Goal: Information Seeking & Learning: Learn about a topic

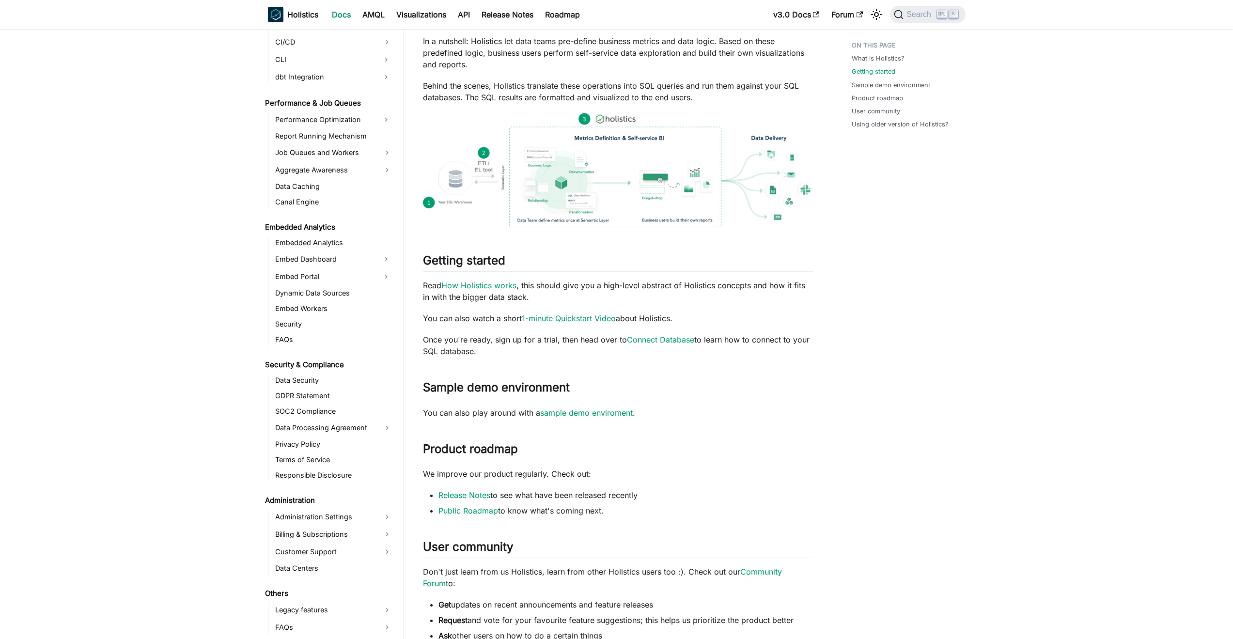
scroll to position [174, 0]
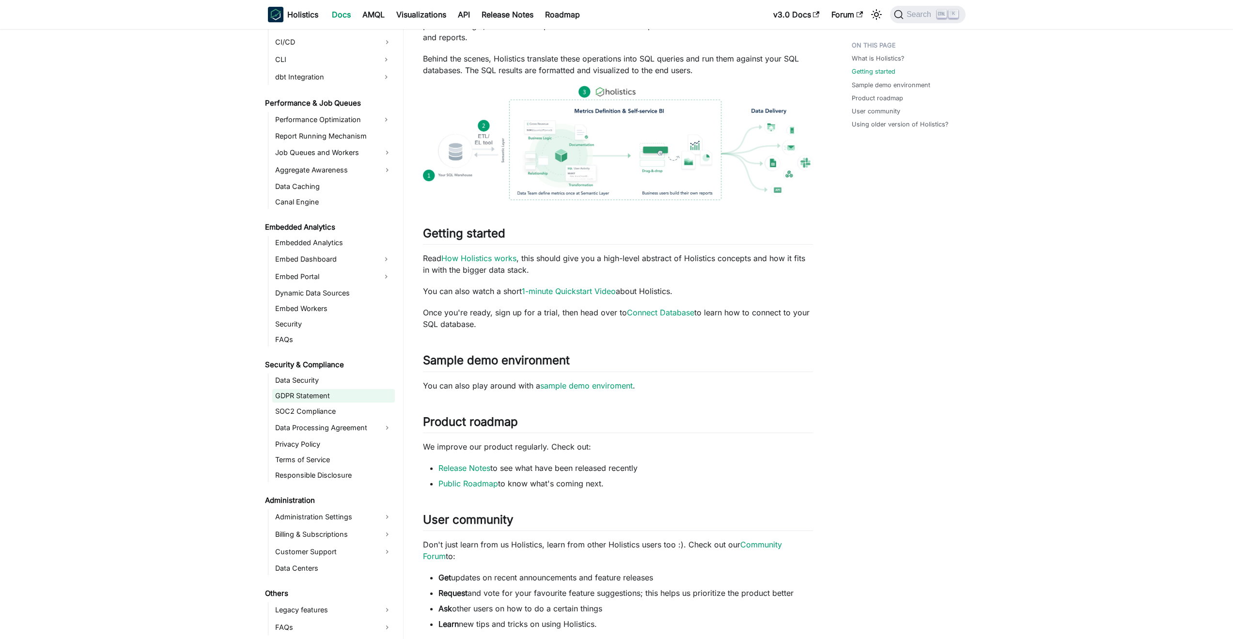
click at [300, 393] on link "GDPR Statement" at bounding box center [333, 396] width 123 height 14
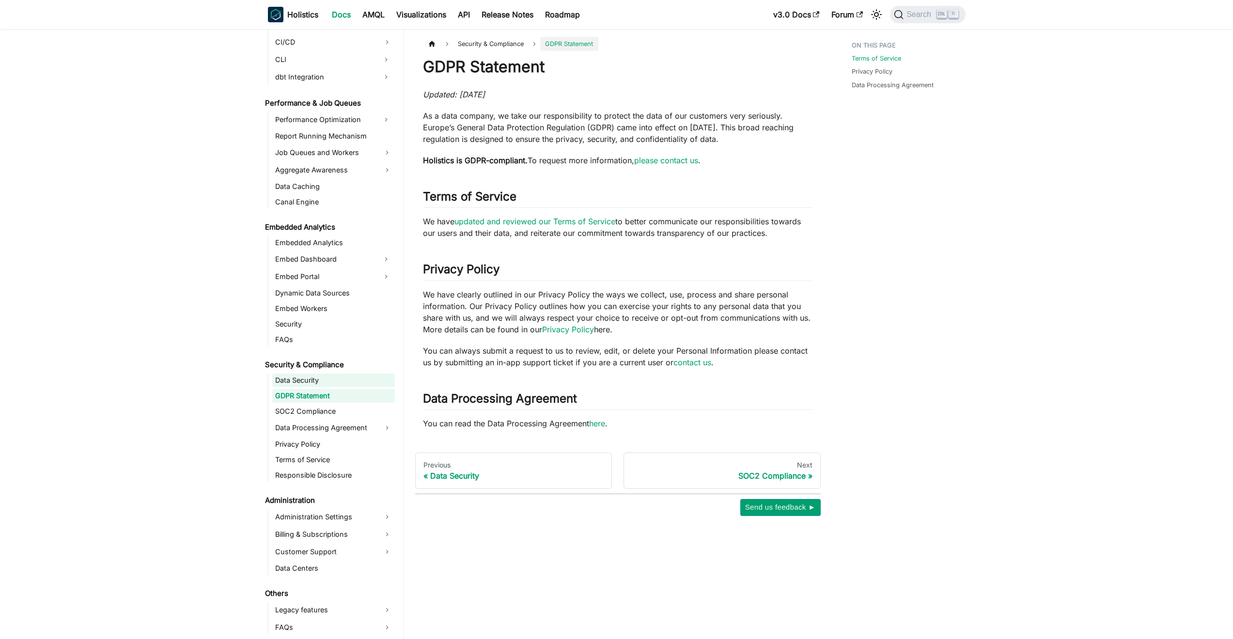
click at [296, 382] on link "Data Security" at bounding box center [333, 381] width 123 height 14
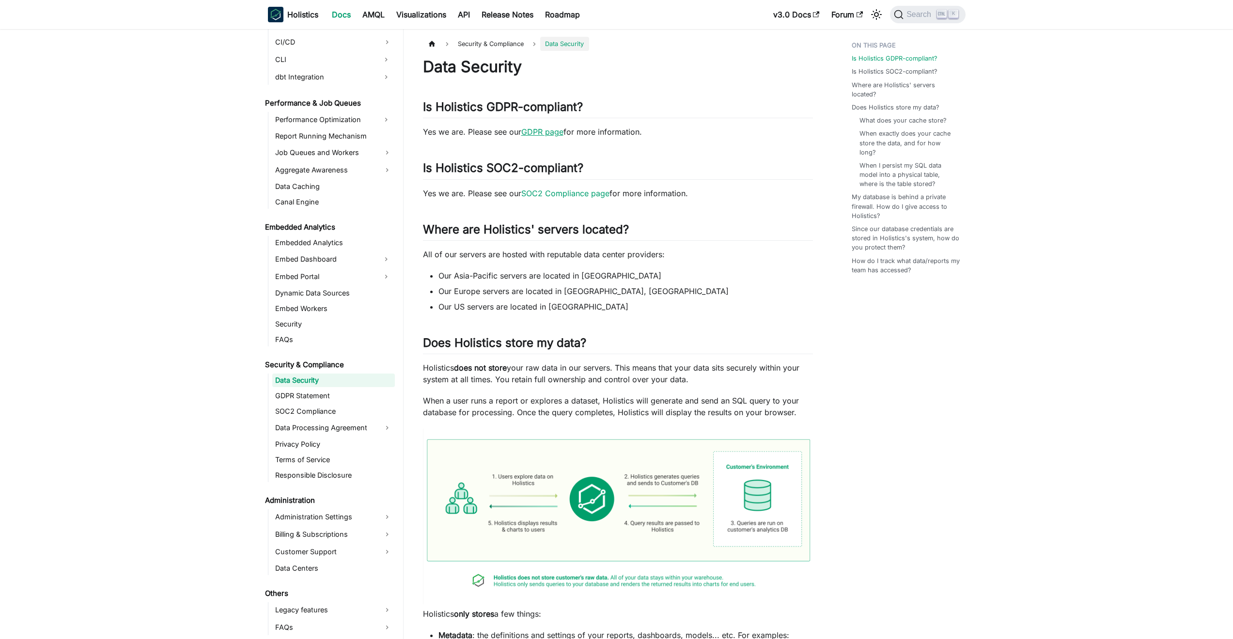
click at [527, 132] on link "GDPR page" at bounding box center [543, 132] width 42 height 10
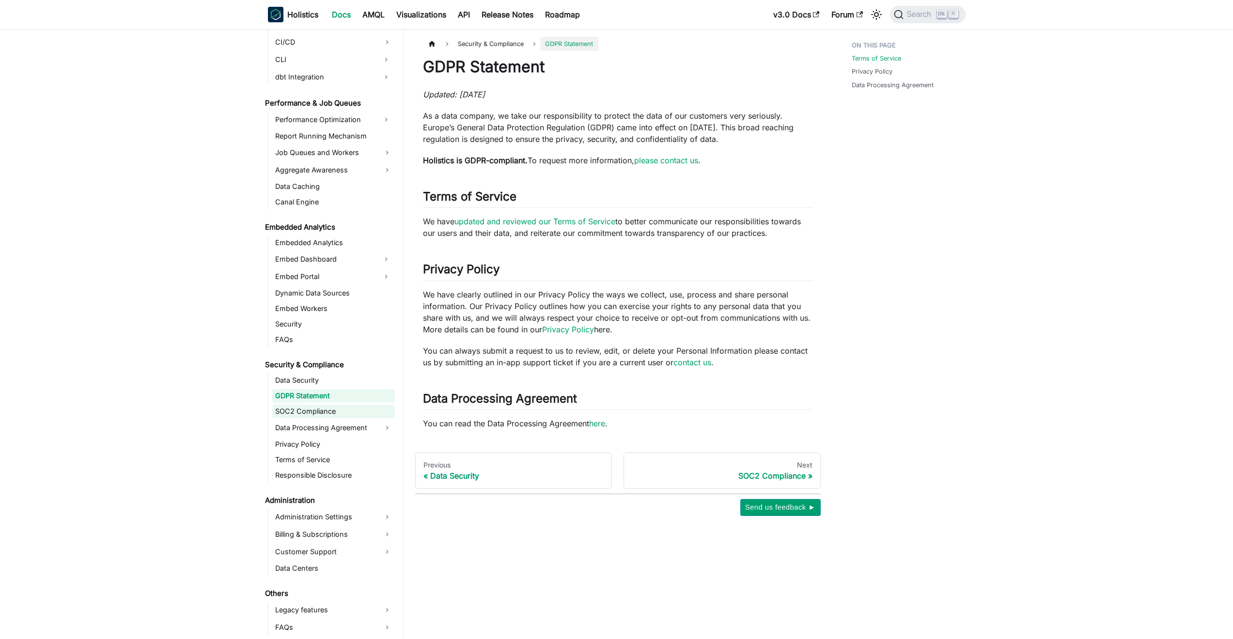
click at [322, 409] on link "SOC2 Compliance" at bounding box center [333, 412] width 123 height 14
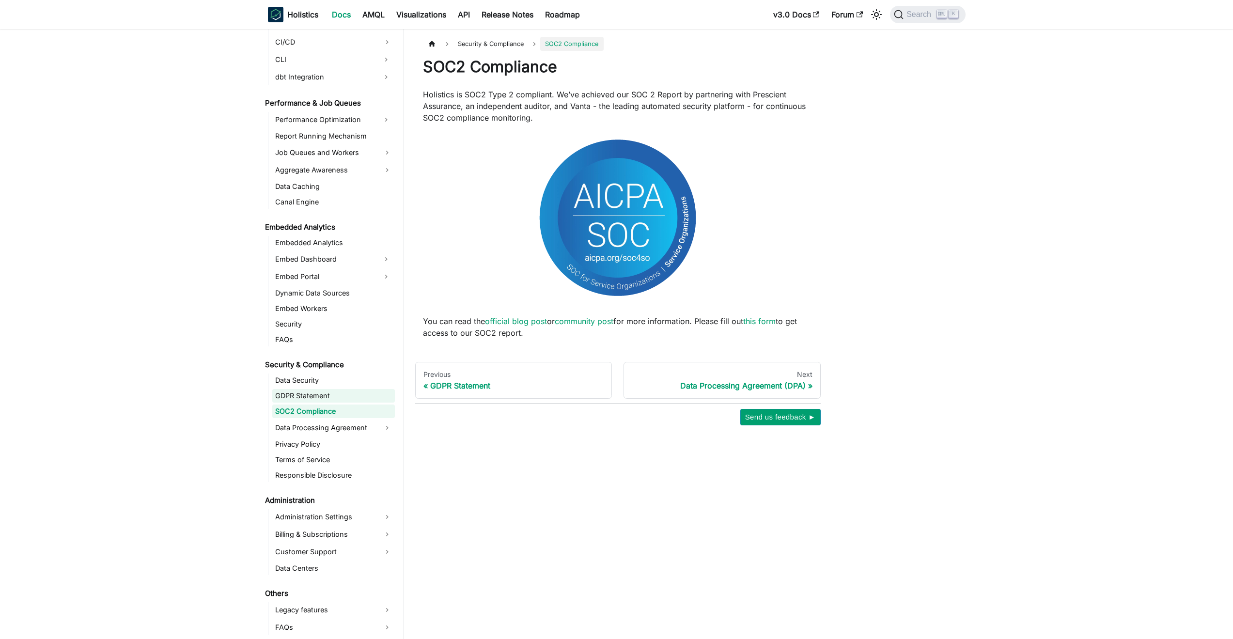
click at [330, 394] on link "GDPR Statement" at bounding box center [333, 396] width 123 height 14
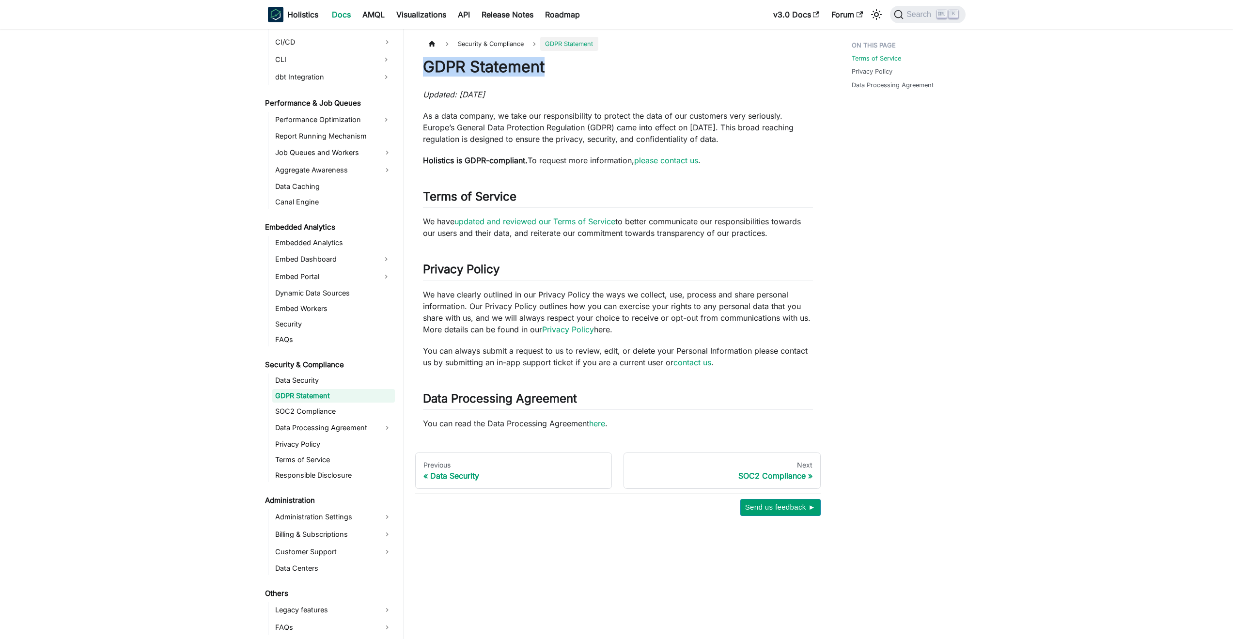
drag, startPoint x: 427, startPoint y: 74, endPoint x: 615, endPoint y: 64, distance: 188.8
click at [615, 64] on h1 "GDPR Statement" at bounding box center [618, 66] width 390 height 19
click at [294, 415] on link "SOC2 Compliance" at bounding box center [333, 412] width 123 height 14
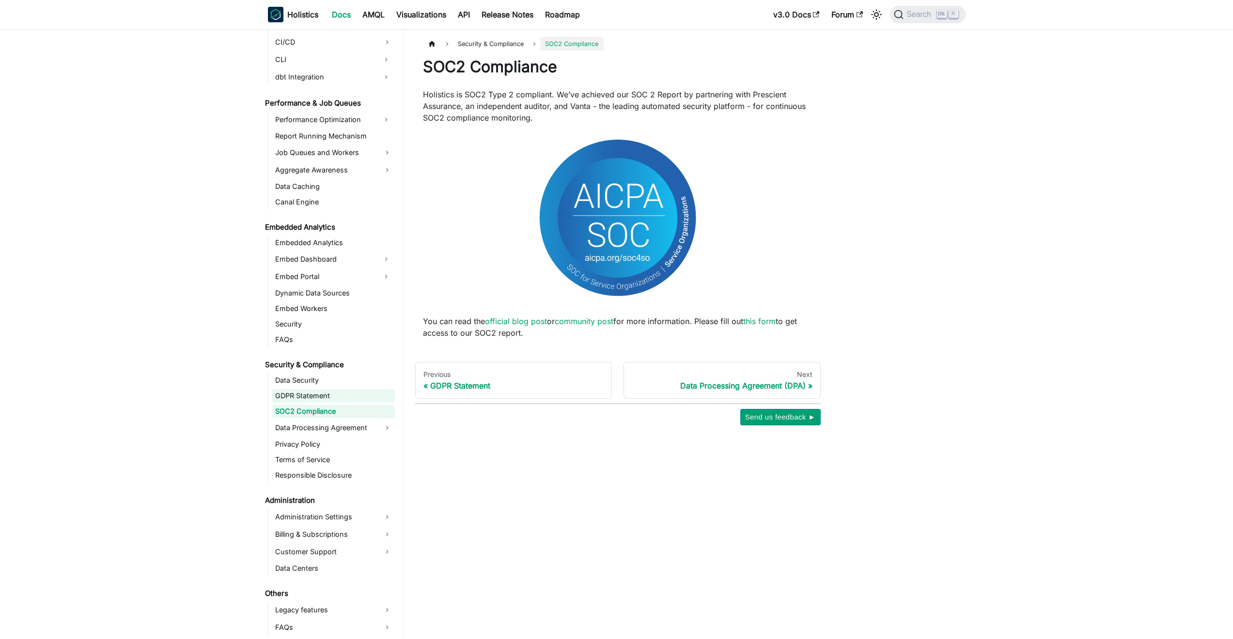
click at [310, 398] on link "GDPR Statement" at bounding box center [333, 396] width 123 height 14
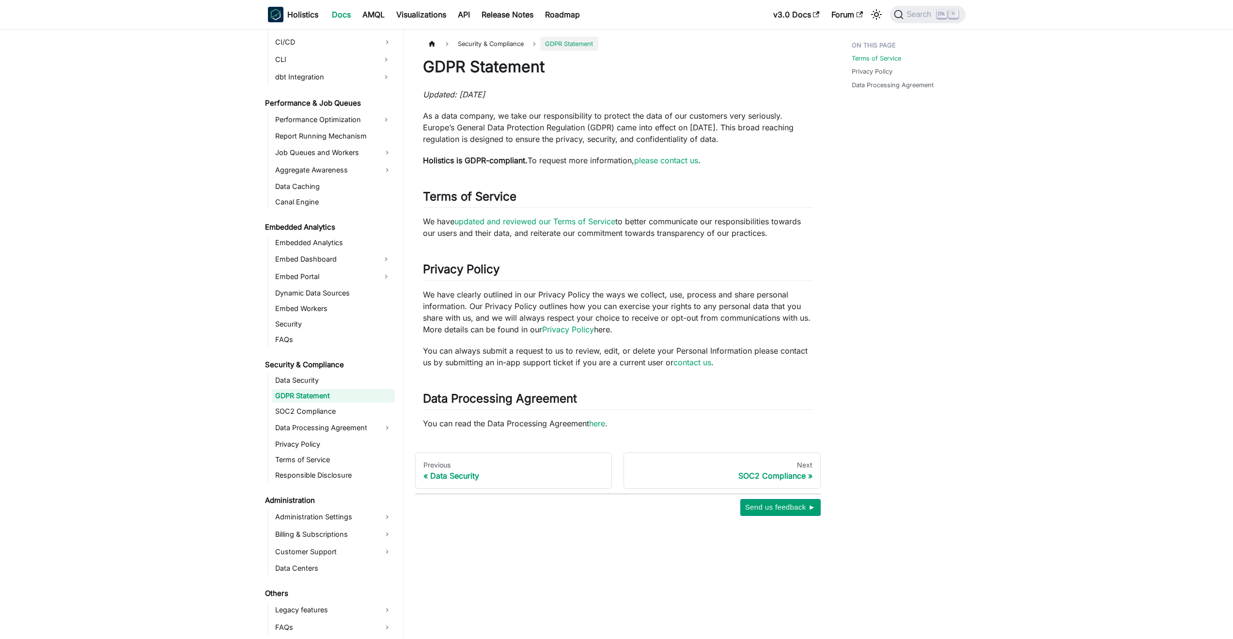
click at [313, 419] on ul "Data Security GDPR Statement SOC2 Compliance Data Processing Agreement Privacy …" at bounding box center [331, 428] width 127 height 109
click at [310, 411] on link "SOC2 Compliance" at bounding box center [333, 412] width 123 height 14
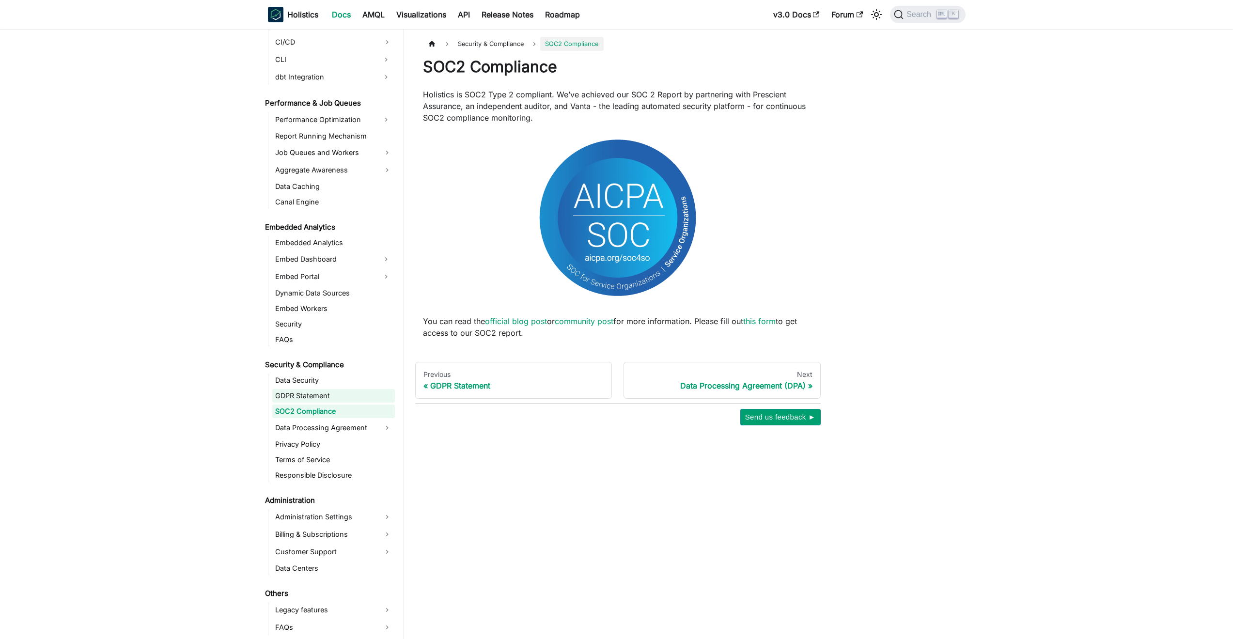
click at [312, 396] on link "GDPR Statement" at bounding box center [333, 396] width 123 height 14
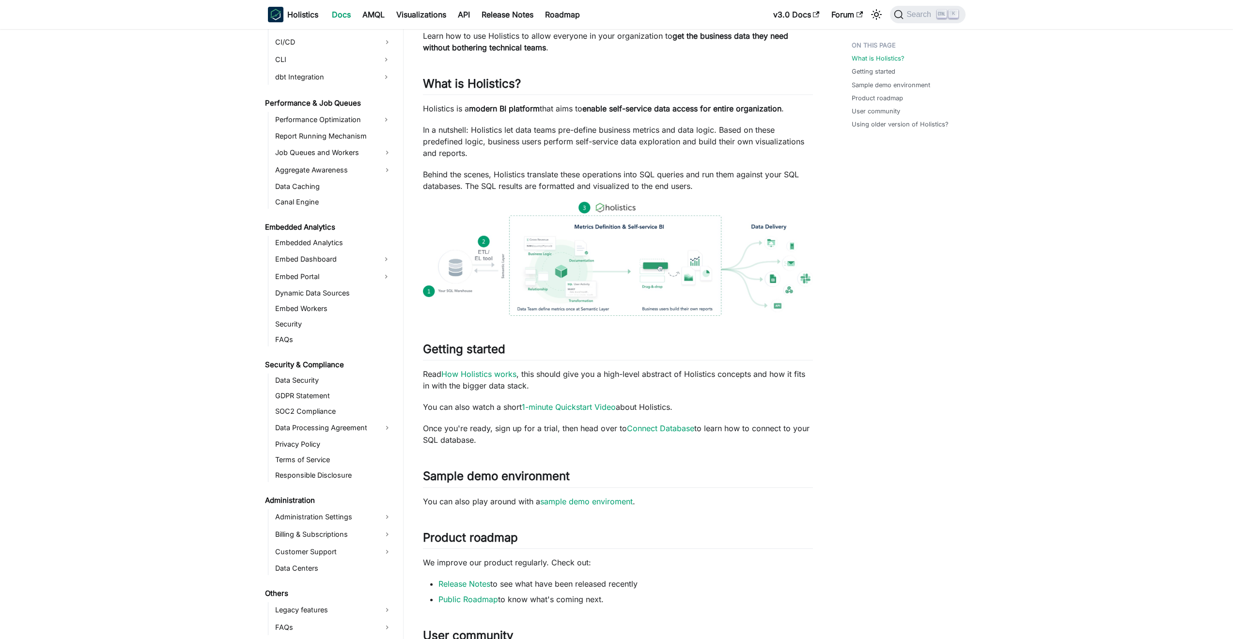
scroll to position [116, 0]
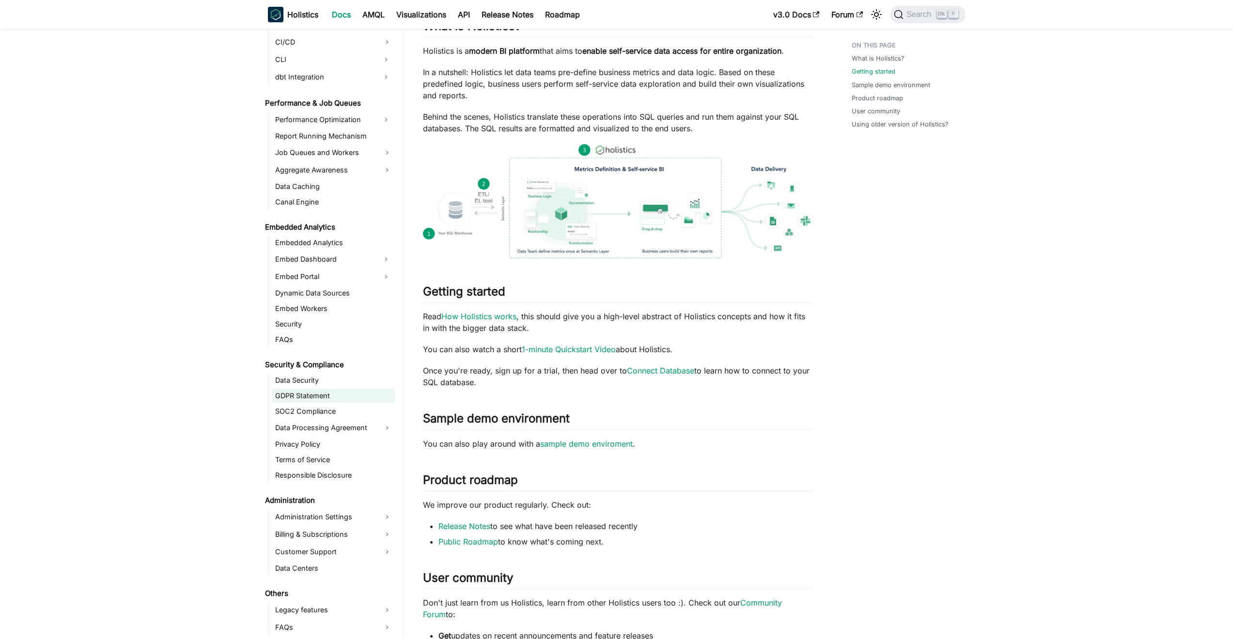
click at [302, 397] on link "GDPR Statement" at bounding box center [333, 396] width 123 height 14
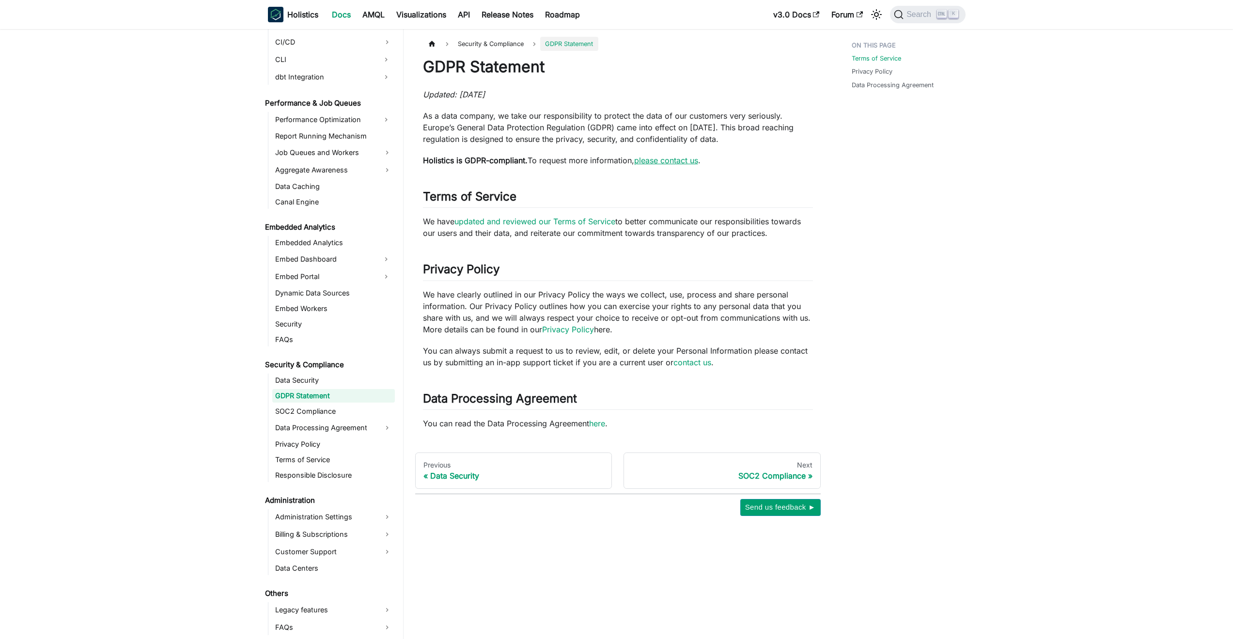
click at [687, 158] on link "please contact us" at bounding box center [666, 161] width 64 height 10
drag, startPoint x: 532, startPoint y: 158, endPoint x: 642, endPoint y: 164, distance: 110.1
click at [642, 164] on p "Holistics is GDPR-compliant. To request more information, please contact us ." at bounding box center [618, 161] width 390 height 12
click at [612, 182] on div "GDPR Statement Updated: 6 July 2022 As a data company, we take our responsibili…" at bounding box center [618, 243] width 390 height 372
click at [300, 407] on link "SOC2 Compliance" at bounding box center [333, 412] width 123 height 14
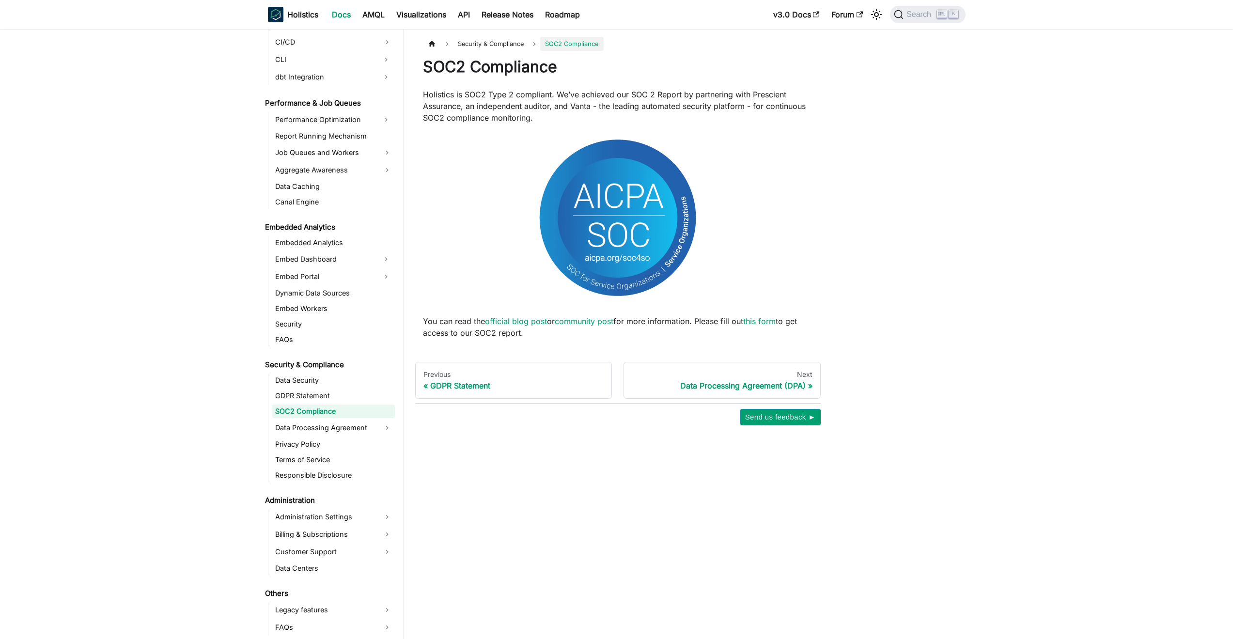
click at [777, 329] on p "You can read the official blog post or community post for more information. Ple…" at bounding box center [618, 327] width 390 height 23
click at [768, 321] on link "this form" at bounding box center [759, 321] width 32 height 10
click at [776, 324] on link "this form" at bounding box center [759, 321] width 32 height 10
click at [773, 419] on span "Send us feedback ►" at bounding box center [780, 417] width 71 height 13
click at [954, 267] on div "Security & Compliance SOC2 Compliance SOC2 Compliance Holistics is SOC2 Type 2 …" at bounding box center [690, 231] width 572 height 389
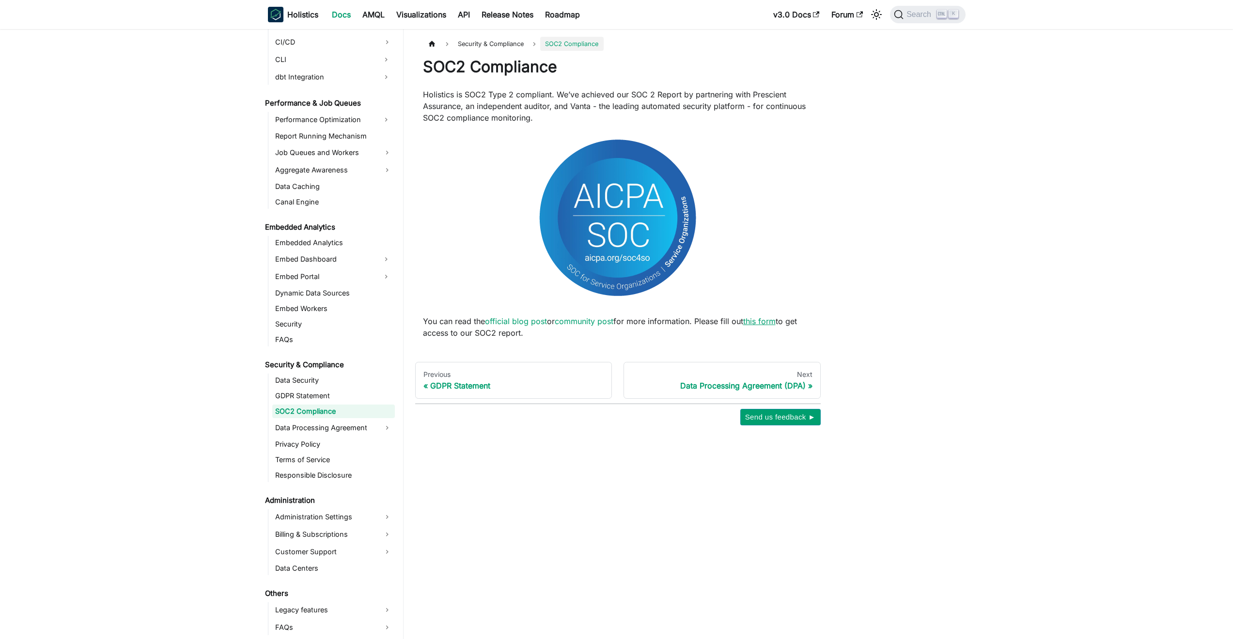
click at [766, 325] on link "this form" at bounding box center [759, 321] width 32 height 10
click at [760, 322] on link "this form" at bounding box center [759, 321] width 32 height 10
drag, startPoint x: 767, startPoint y: 319, endPoint x: 717, endPoint y: 301, distance: 52.6
click at [717, 301] on div "SOC2 Compliance Holistics is SOC2 Type 2 compliant. We’ve achieved our SOC 2 Re…" at bounding box center [618, 198] width 390 height 282
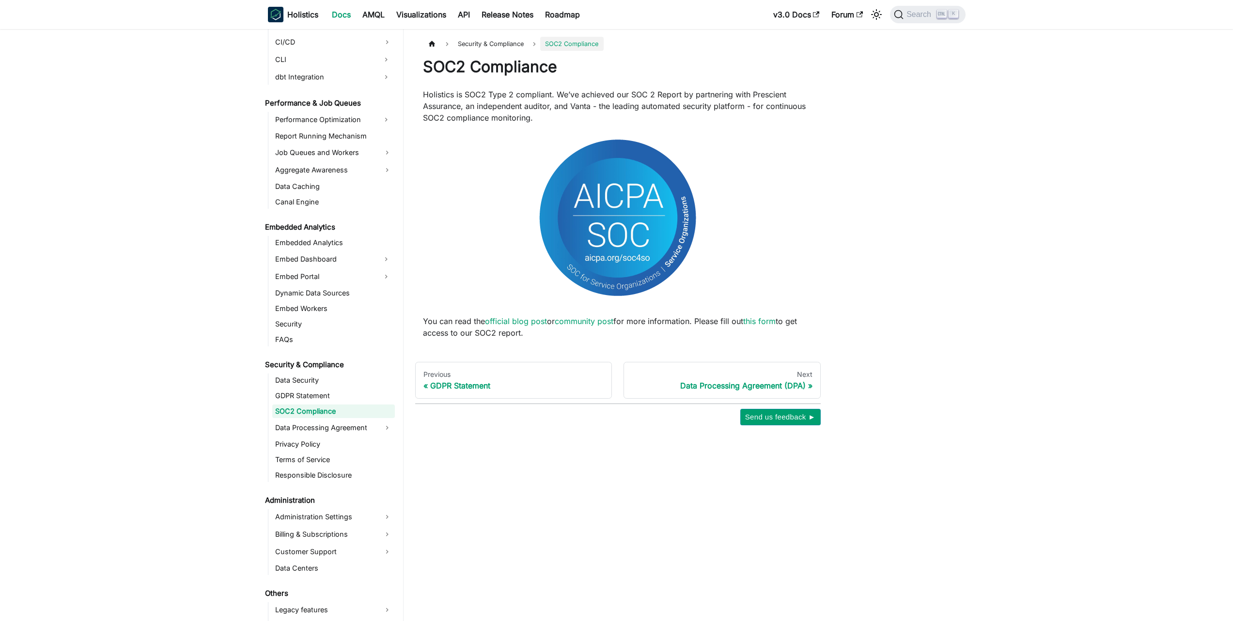
click at [504, 340] on div "Security & Compliance SOC2 Compliance SOC2 Compliance Holistics is SOC2 Type 2 …" at bounding box center [618, 231] width 406 height 389
click at [503, 334] on p "You can read the official blog post or community post for more information. Ple…" at bounding box center [618, 327] width 390 height 23
click at [474, 339] on div "Security & Compliance SOC2 Compliance SOC2 Compliance Holistics is SOC2 Type 2 …" at bounding box center [618, 231] width 406 height 389
click at [769, 322] on link "this form" at bounding box center [759, 321] width 32 height 10
click at [349, 395] on link "GDPR Statement" at bounding box center [333, 396] width 123 height 14
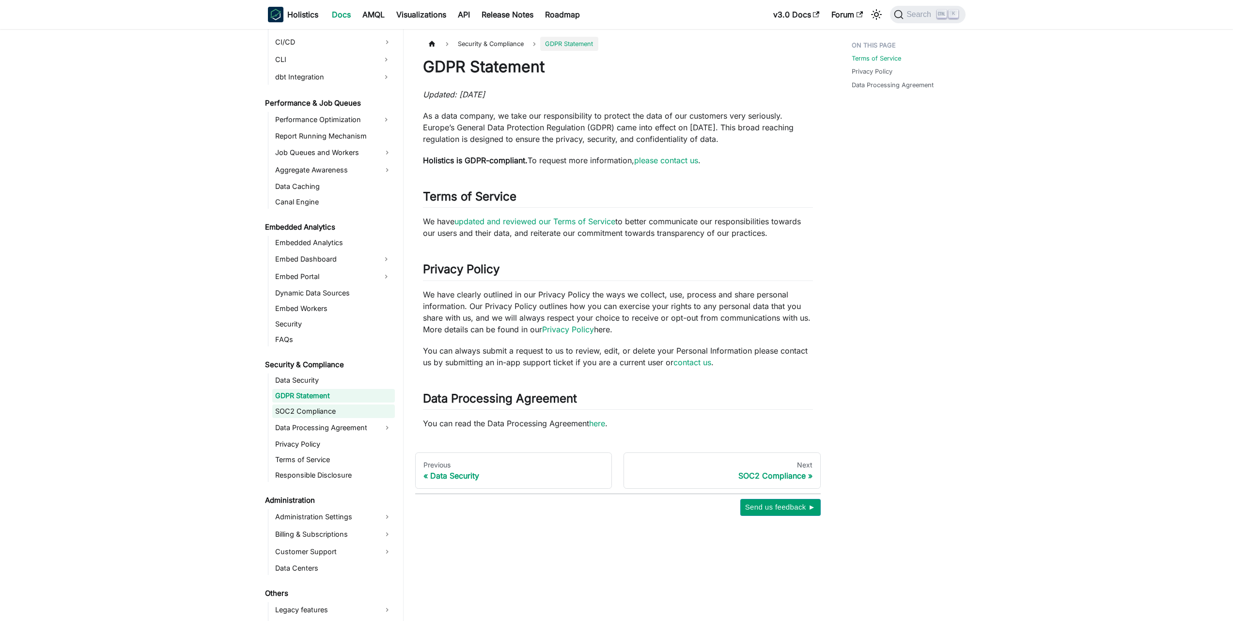
click at [337, 406] on link "SOC2 Compliance" at bounding box center [333, 412] width 123 height 14
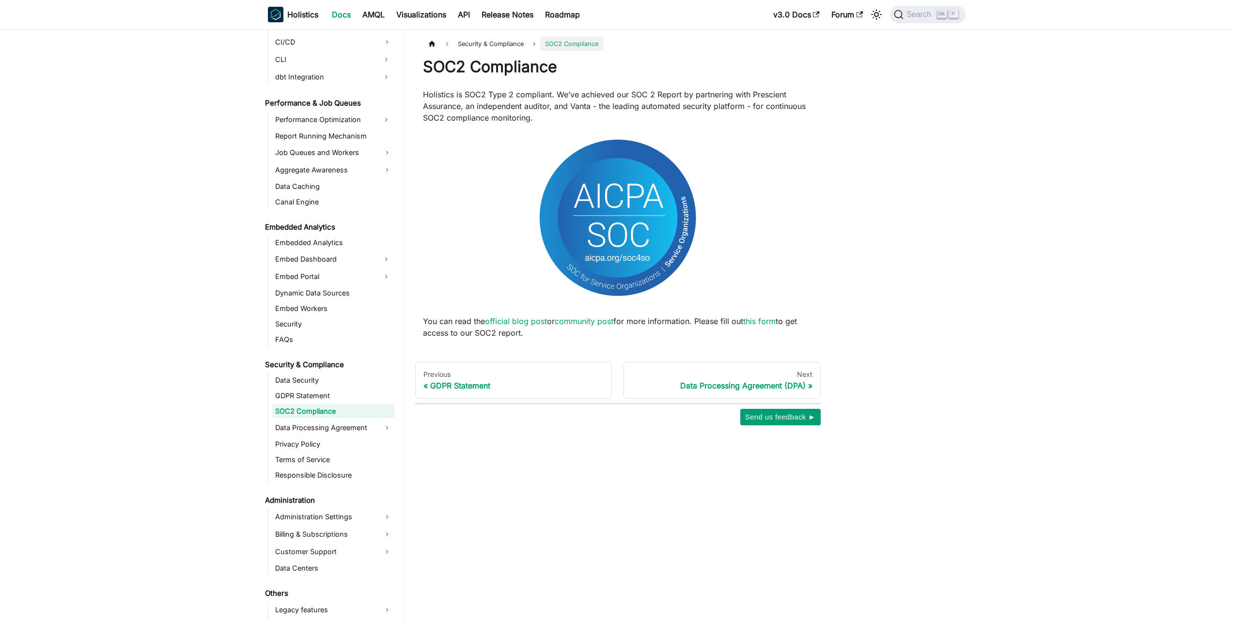
click at [335, 388] on ul "Data Security GDPR Statement SOC2 Compliance Data Processing Agreement Privacy …" at bounding box center [331, 428] width 127 height 109
click at [326, 396] on link "GDPR Statement" at bounding box center [333, 396] width 123 height 14
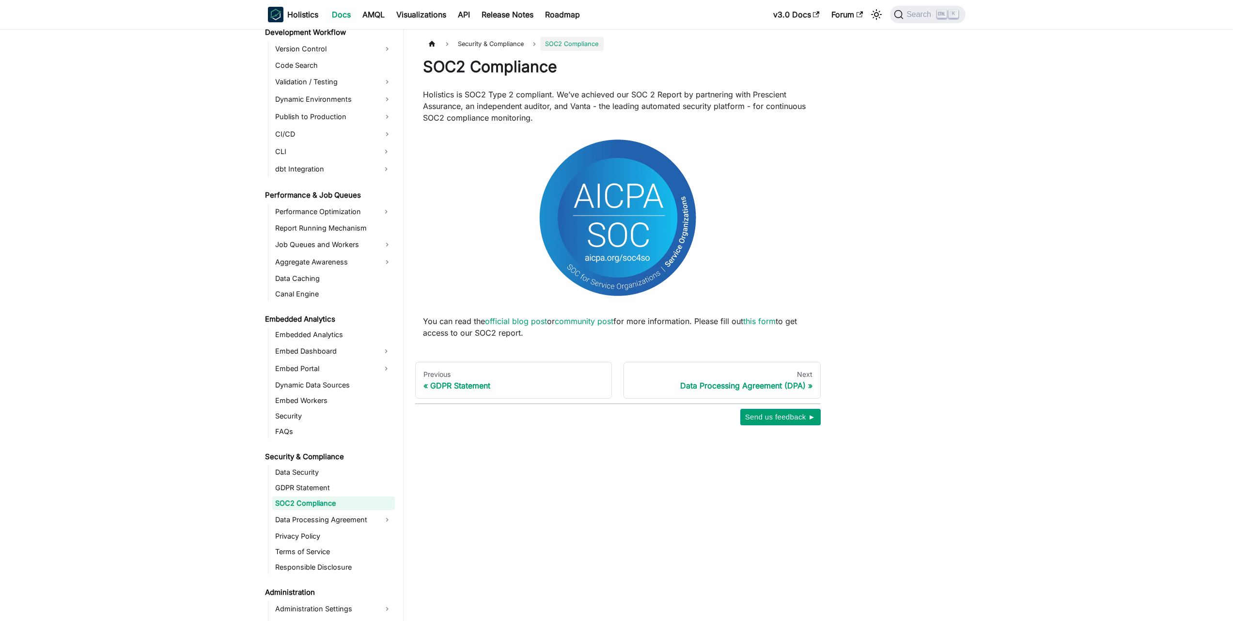
scroll to position [751, 0]
click at [766, 322] on link "this form" at bounding box center [759, 321] width 32 height 10
